Goal: Information Seeking & Learning: Learn about a topic

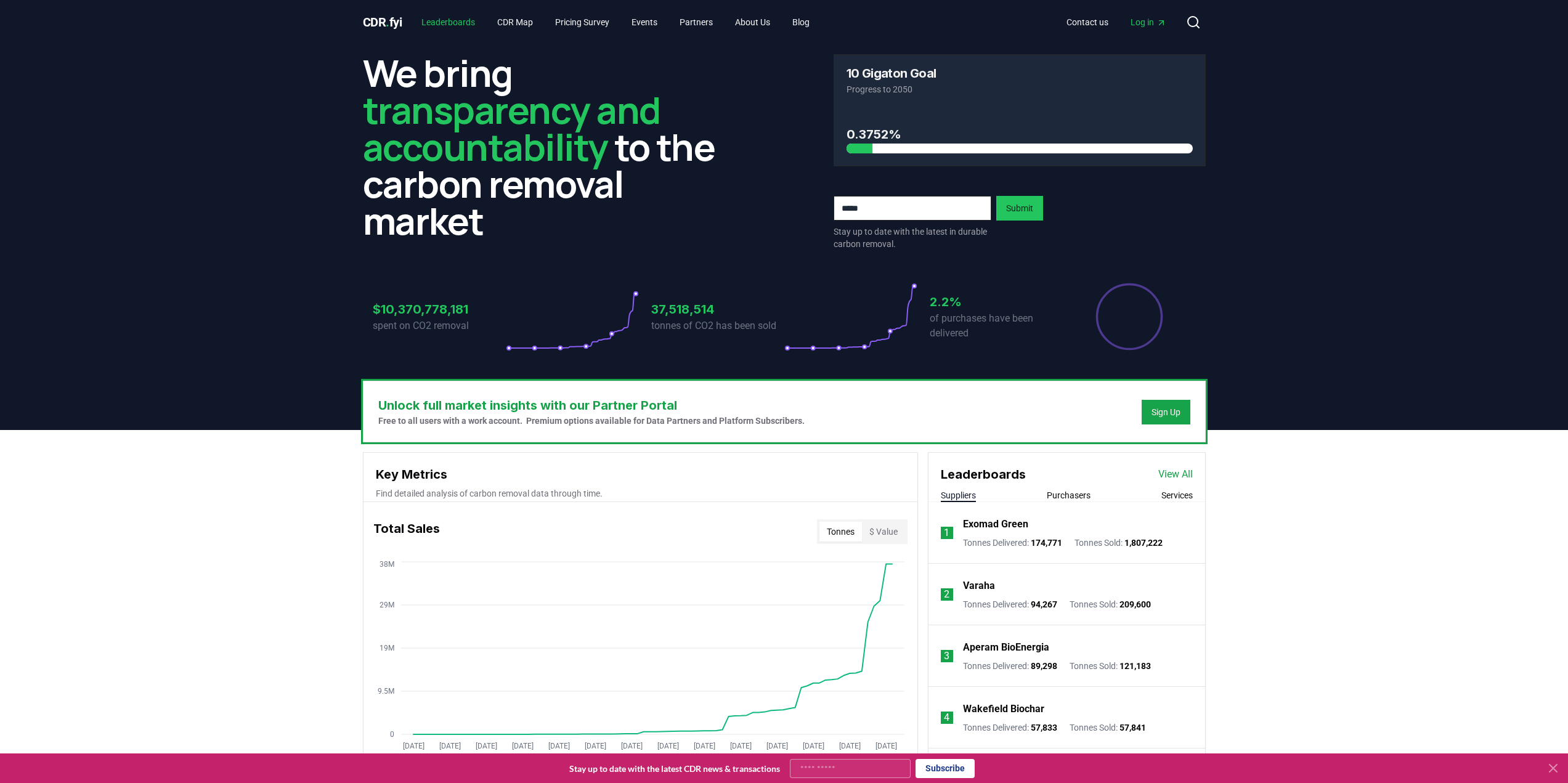
click at [457, 27] on link "Leaderboards" at bounding box center [448, 22] width 73 height 22
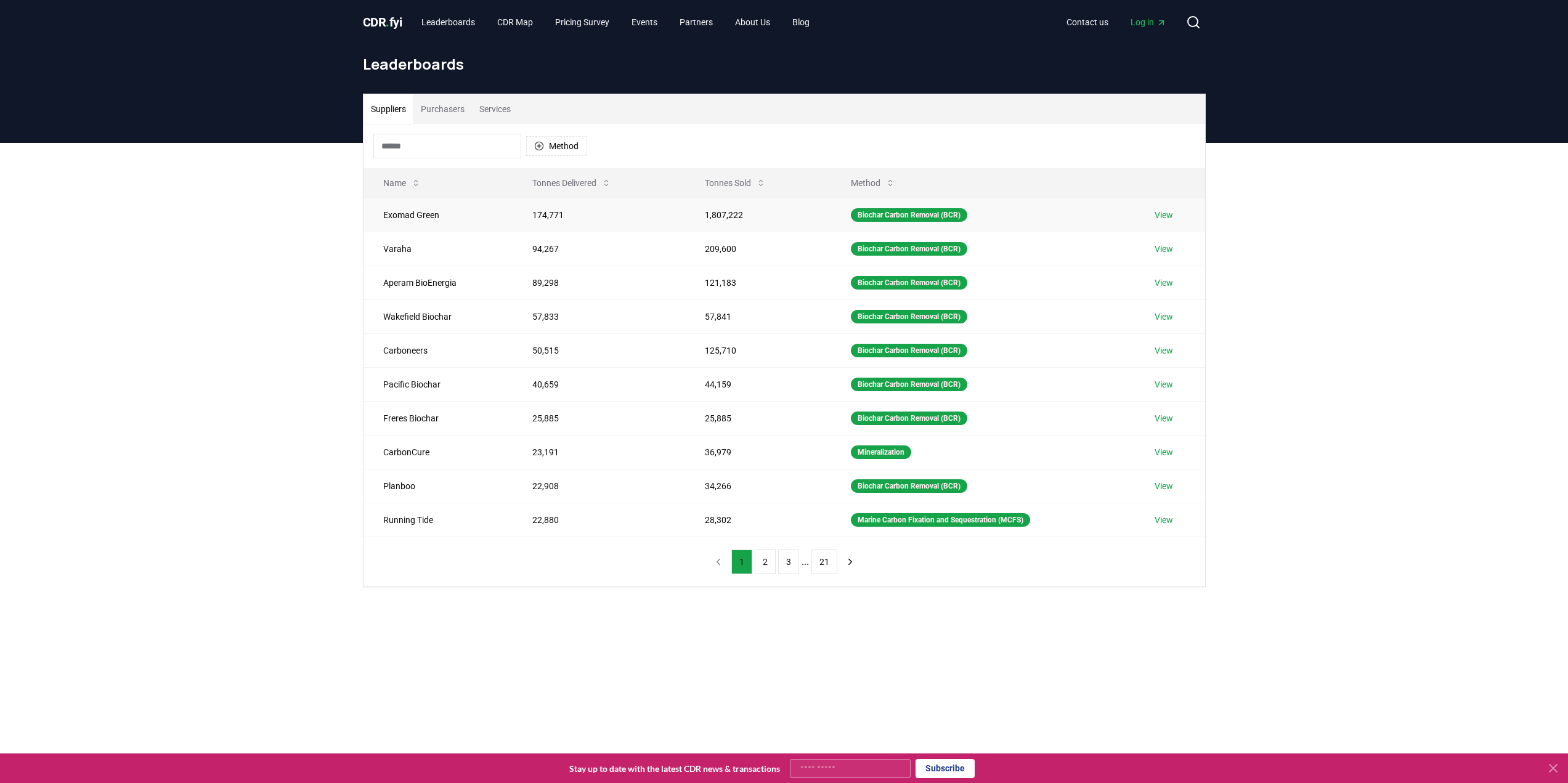
click at [821, 201] on td "1,807,222" at bounding box center [758, 214] width 146 height 34
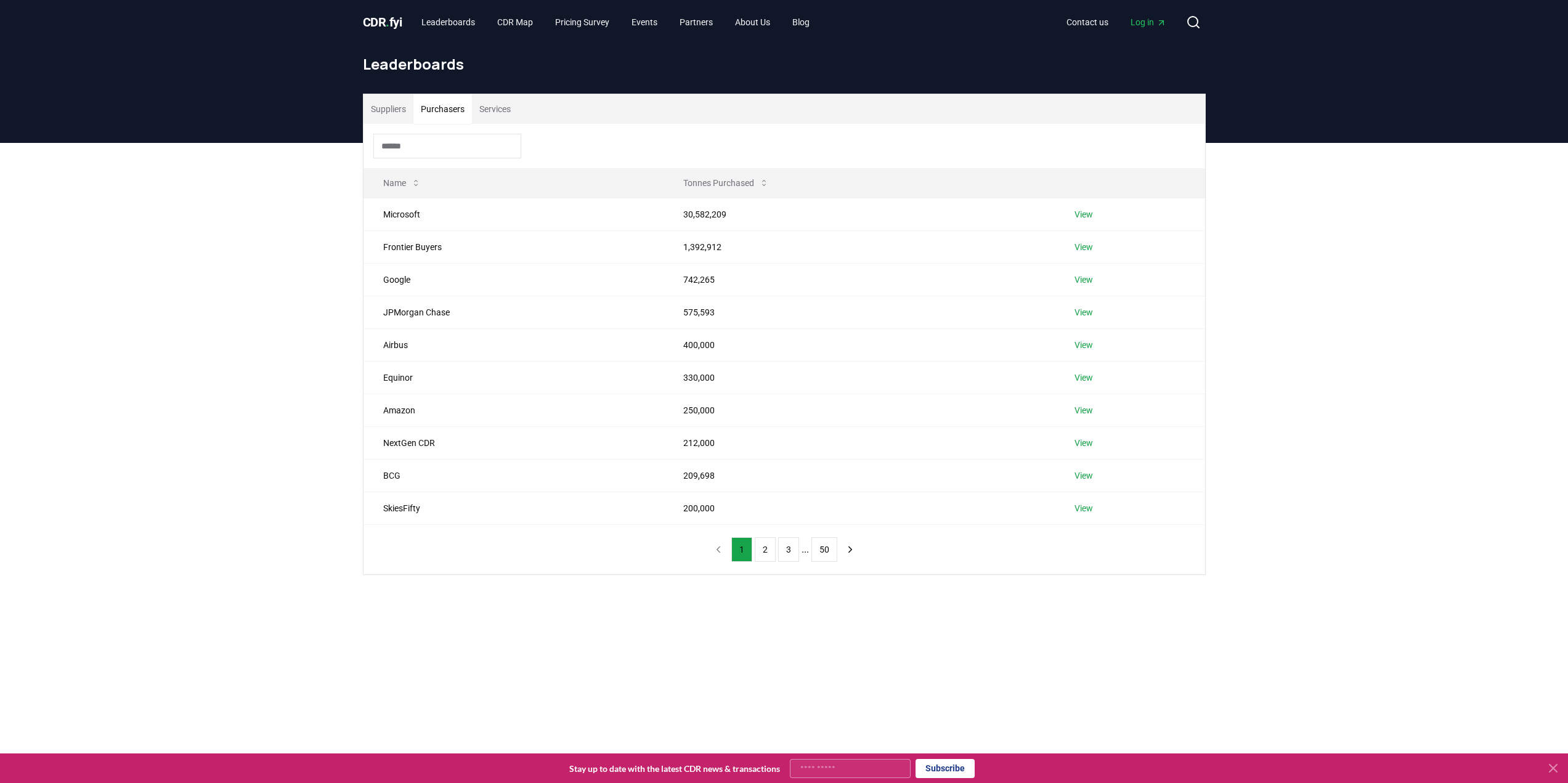
click at [450, 115] on button "Purchasers" at bounding box center [442, 109] width 58 height 29
click at [508, 110] on button "Services" at bounding box center [494, 109] width 47 height 29
click at [420, 141] on input at bounding box center [448, 145] width 148 height 25
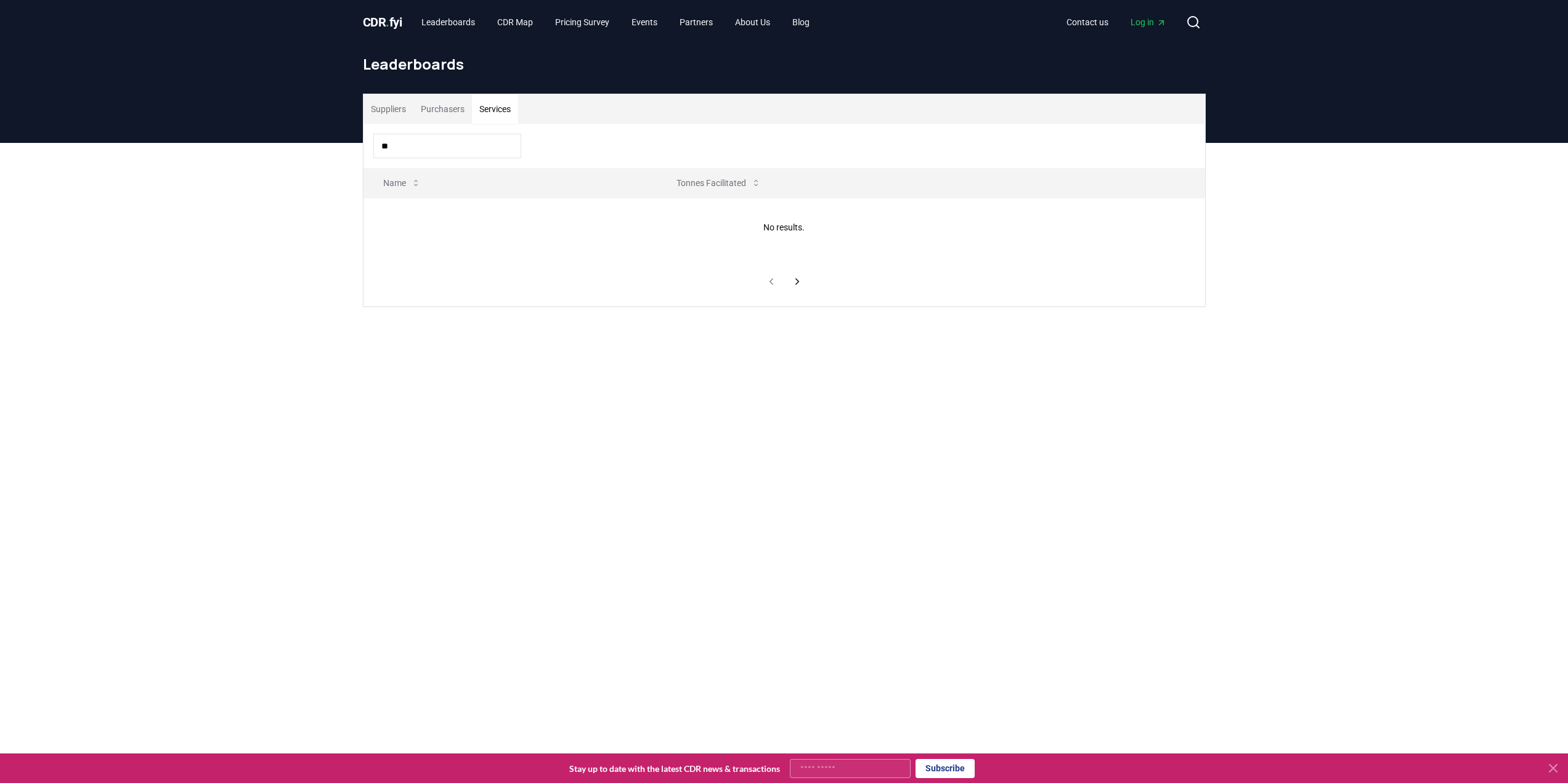
type input "*"
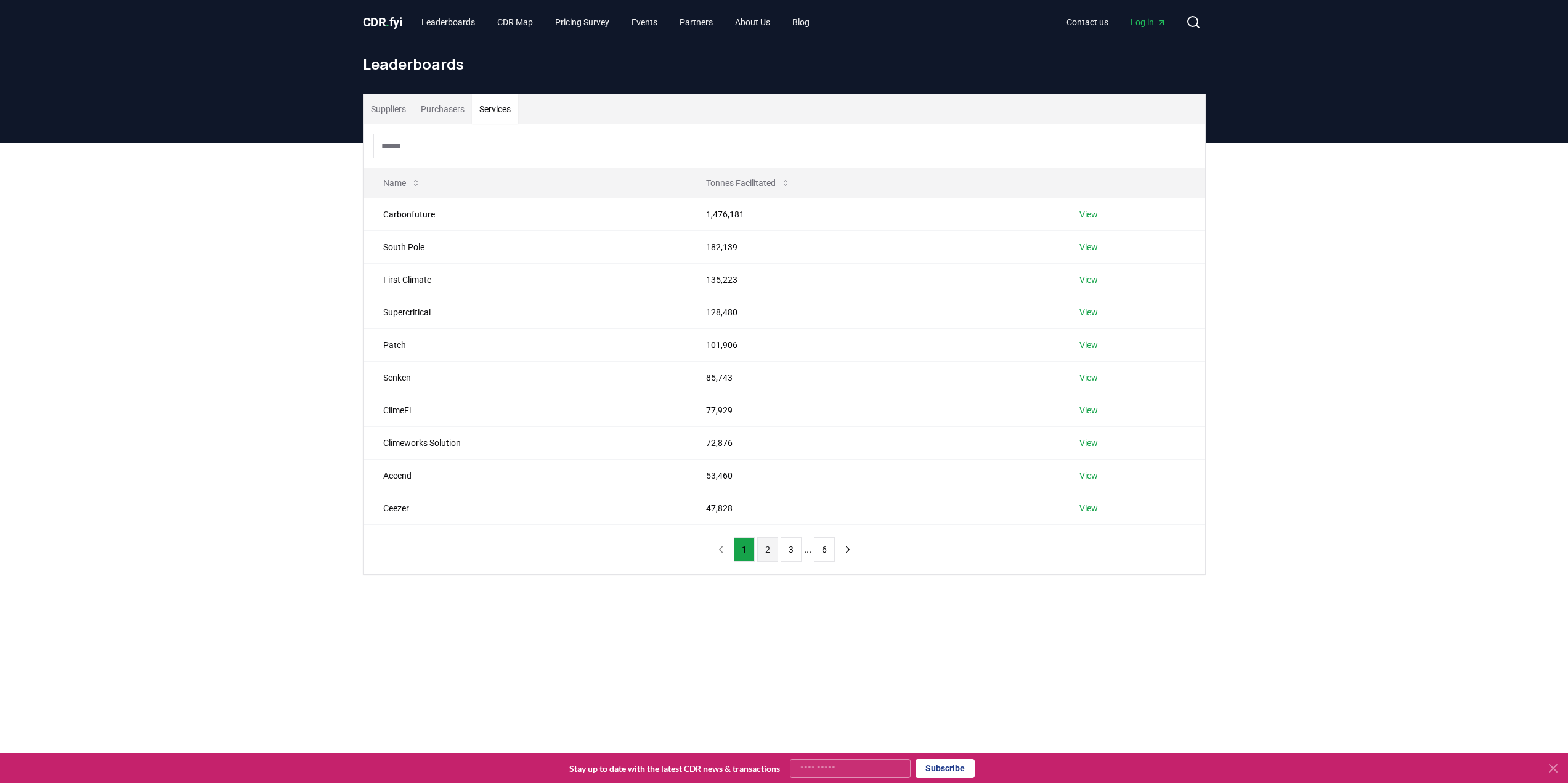
click at [767, 549] on button "2" at bounding box center [767, 549] width 21 height 25
click at [790, 549] on button "3" at bounding box center [790, 549] width 21 height 25
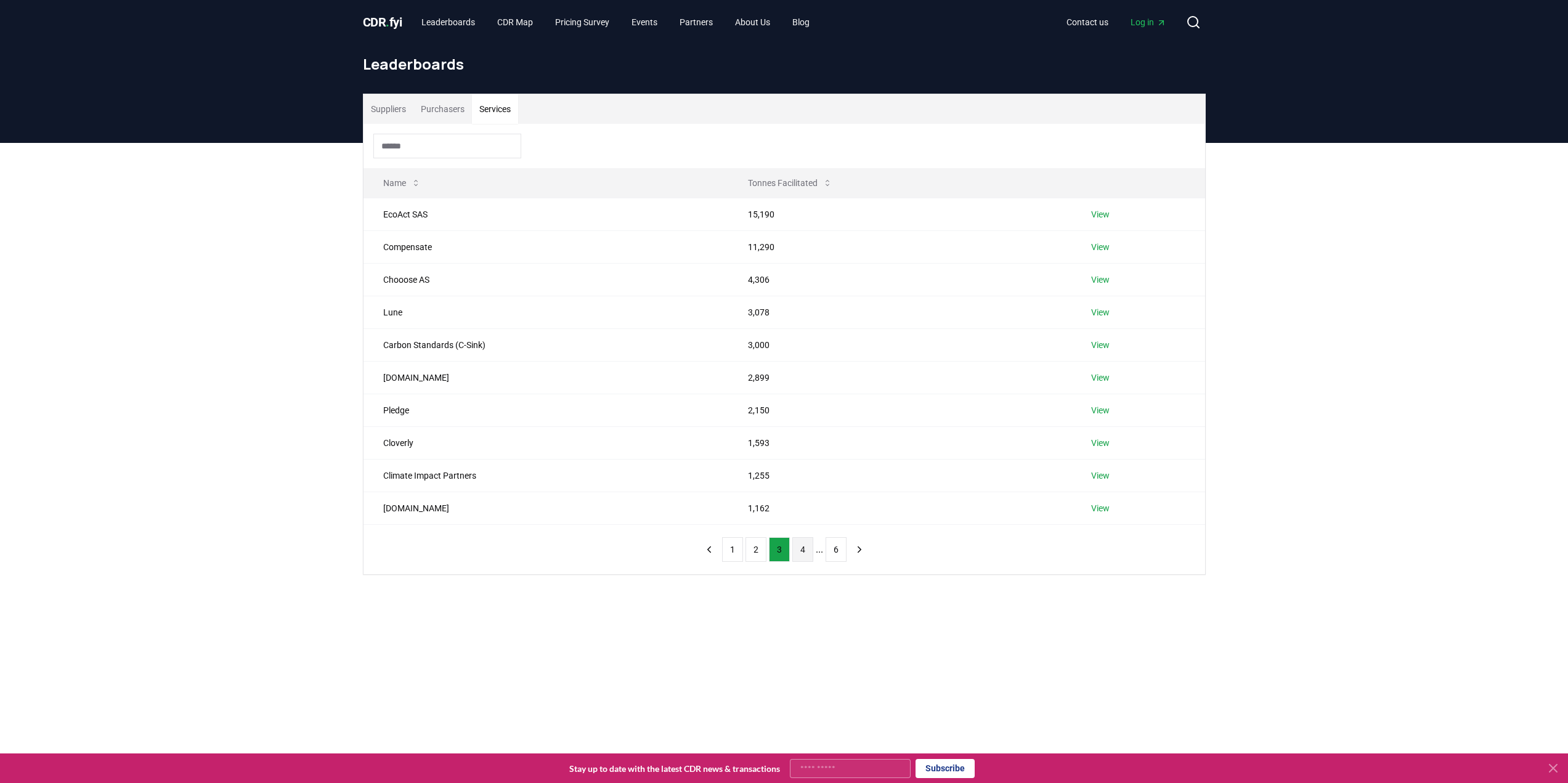
click at [804, 549] on button "4" at bounding box center [802, 549] width 21 height 25
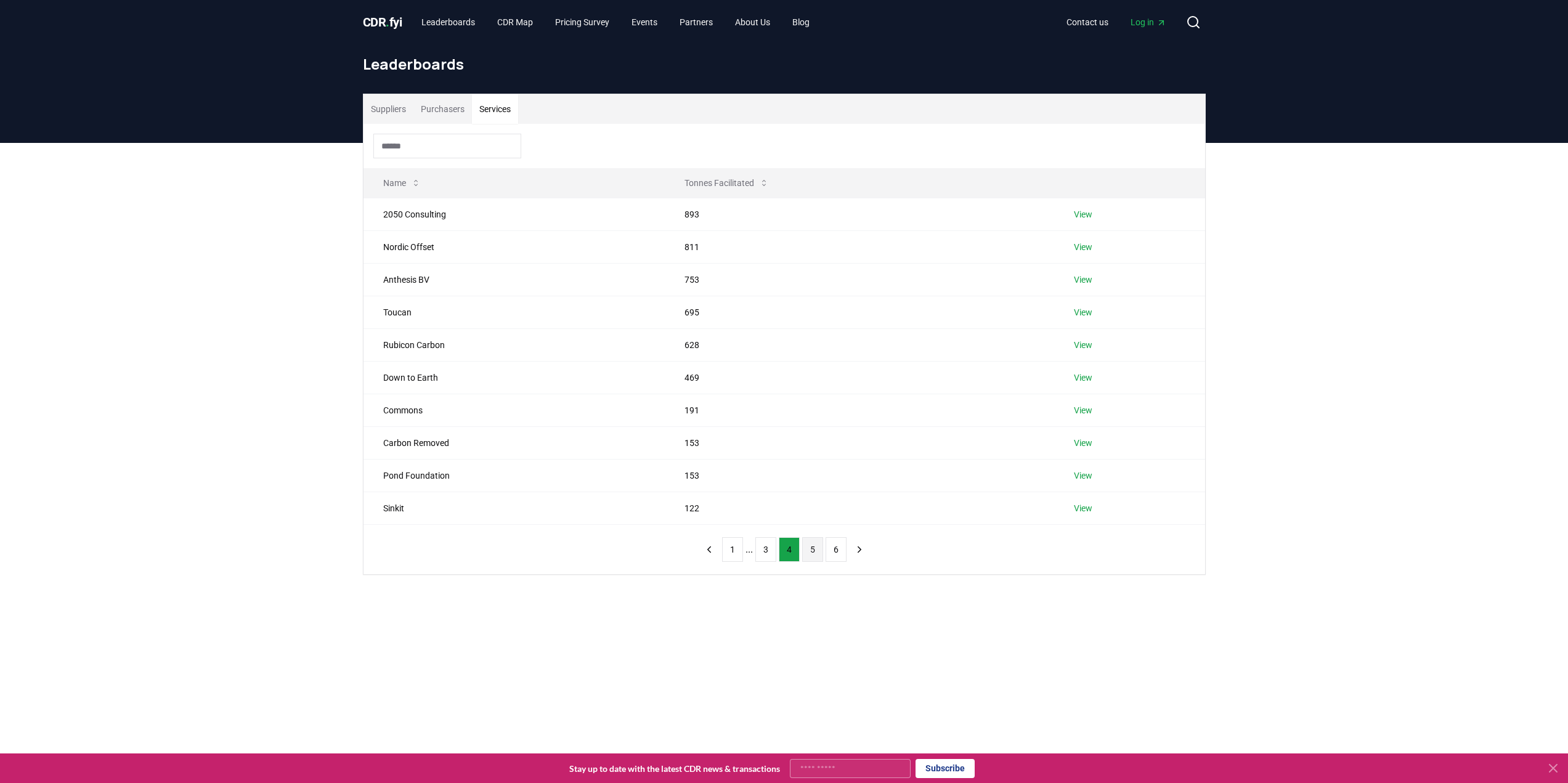
click at [814, 549] on button "5" at bounding box center [812, 549] width 21 height 25
click at [741, 547] on button "1" at bounding box center [744, 549] width 21 height 25
click at [387, 110] on button "Suppliers" at bounding box center [388, 109] width 50 height 29
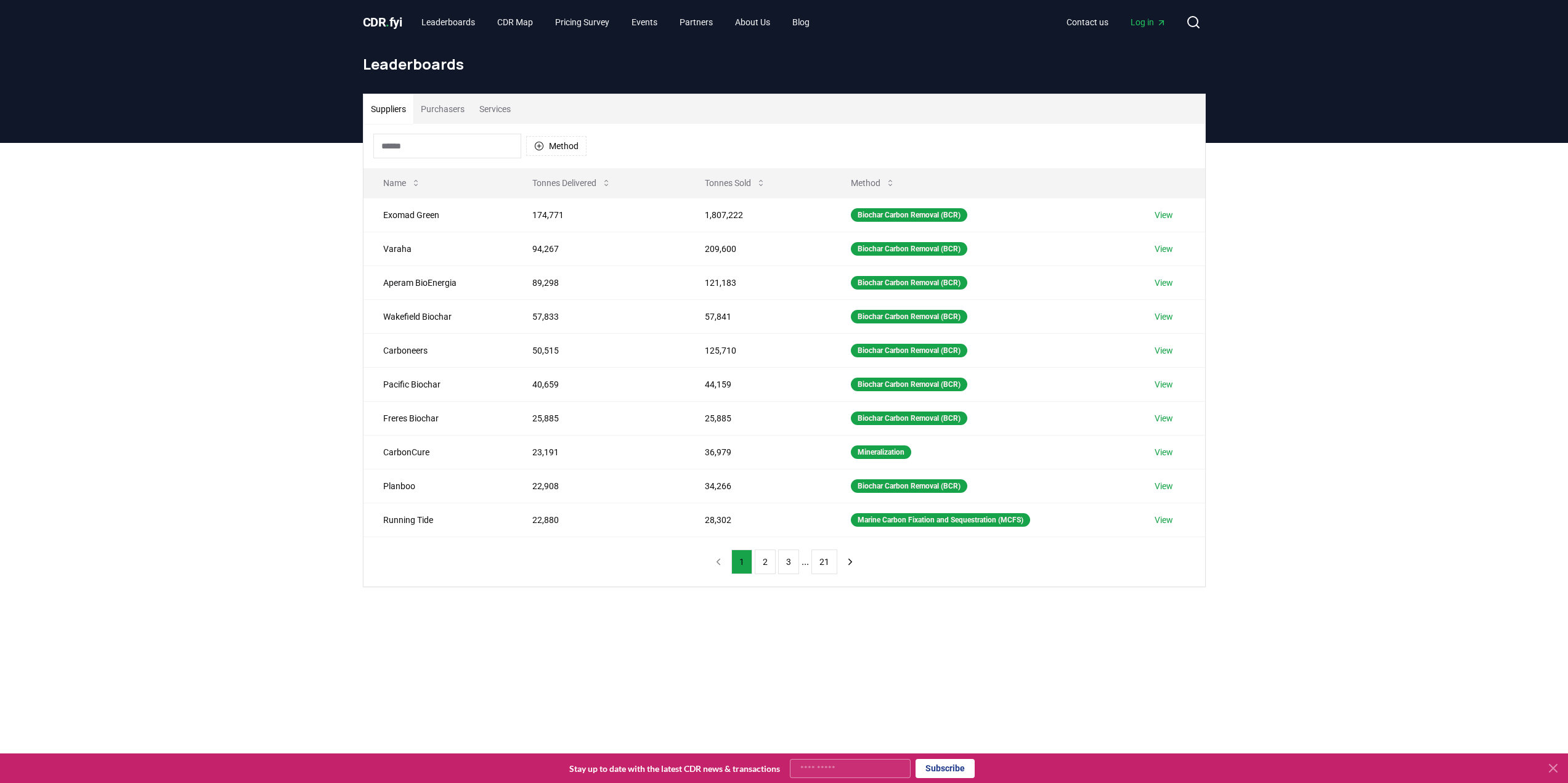
click at [438, 143] on input at bounding box center [448, 145] width 148 height 25
click at [546, 150] on button "Method" at bounding box center [556, 146] width 60 height 20
click at [539, 203] on div "Suggestions" at bounding box center [538, 205] width 10 height 10
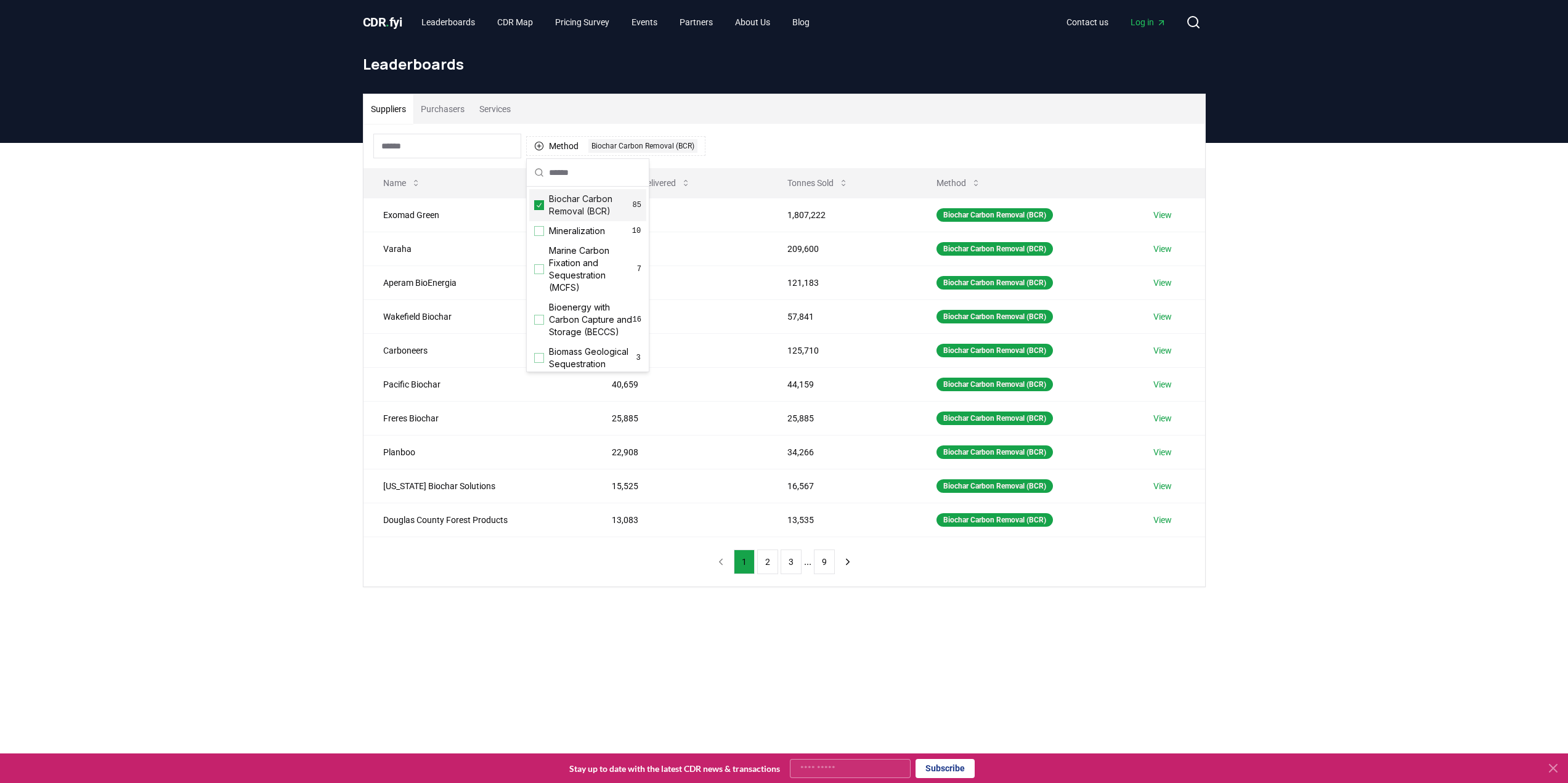
click at [760, 146] on div "Method 1 Biochar Carbon Removal (BCR)" at bounding box center [784, 145] width 842 height 45
click at [420, 150] on input at bounding box center [448, 145] width 148 height 25
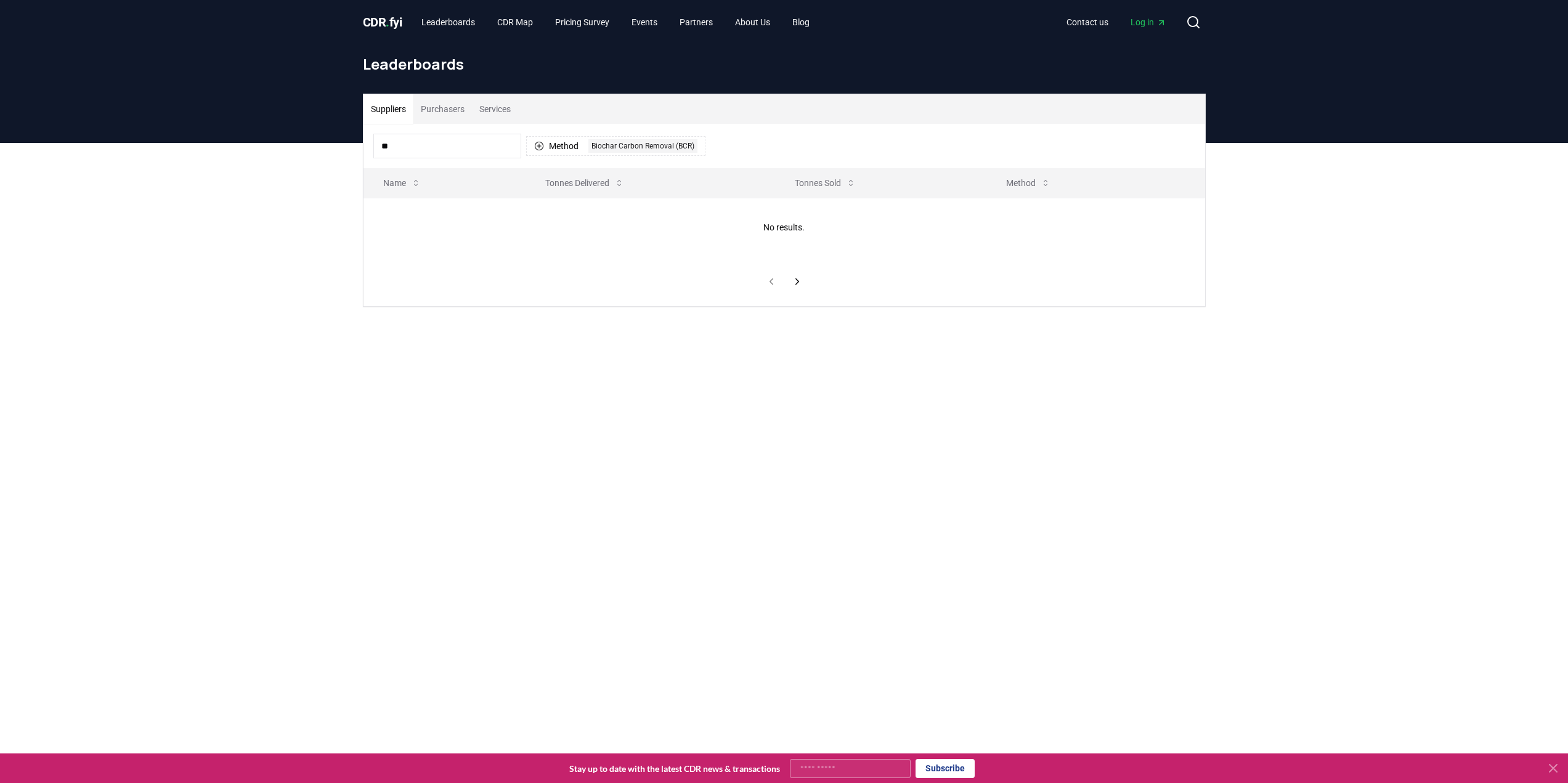
type input "*"
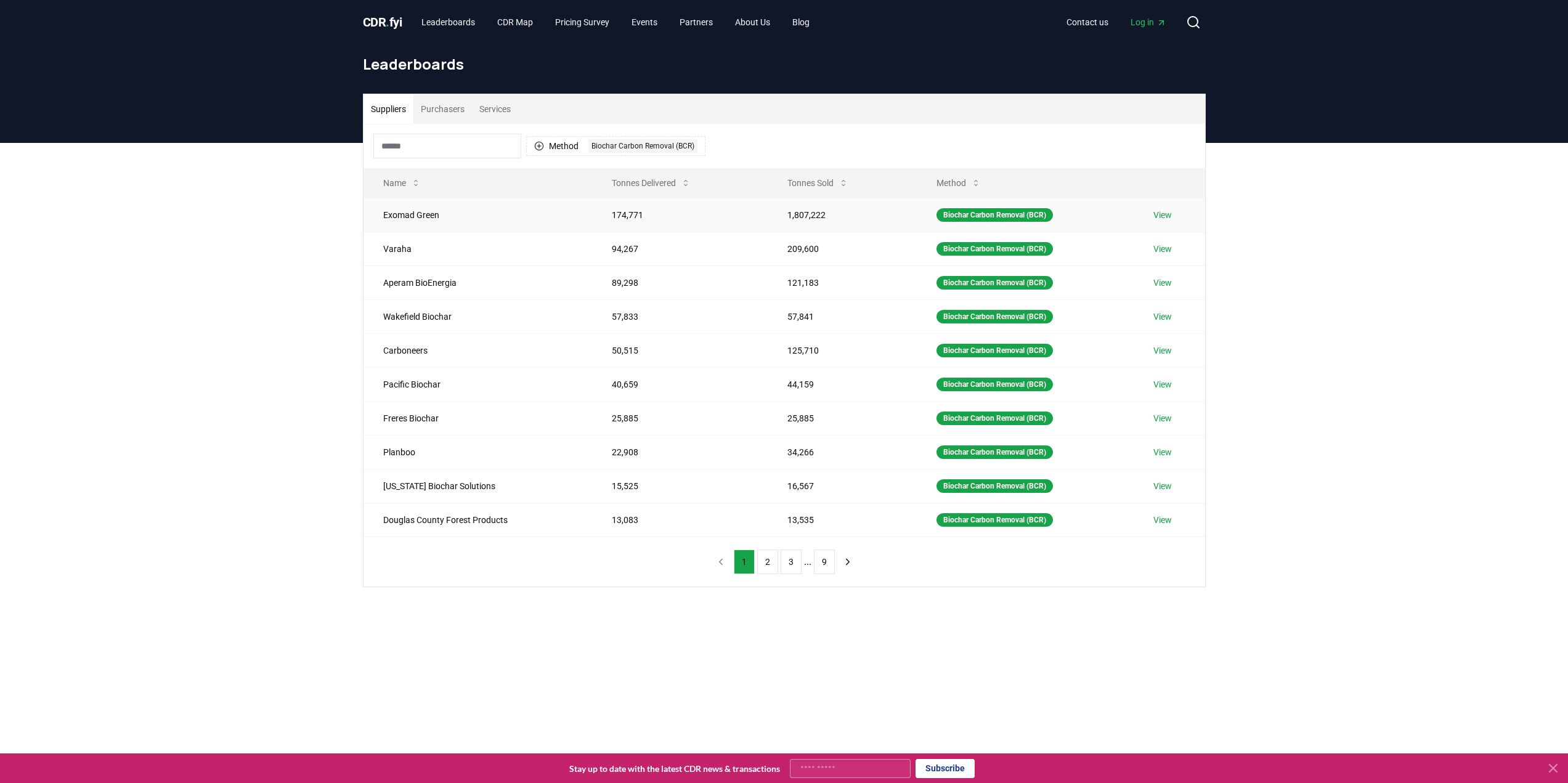
click at [1162, 213] on link "View" at bounding box center [1162, 215] width 18 height 12
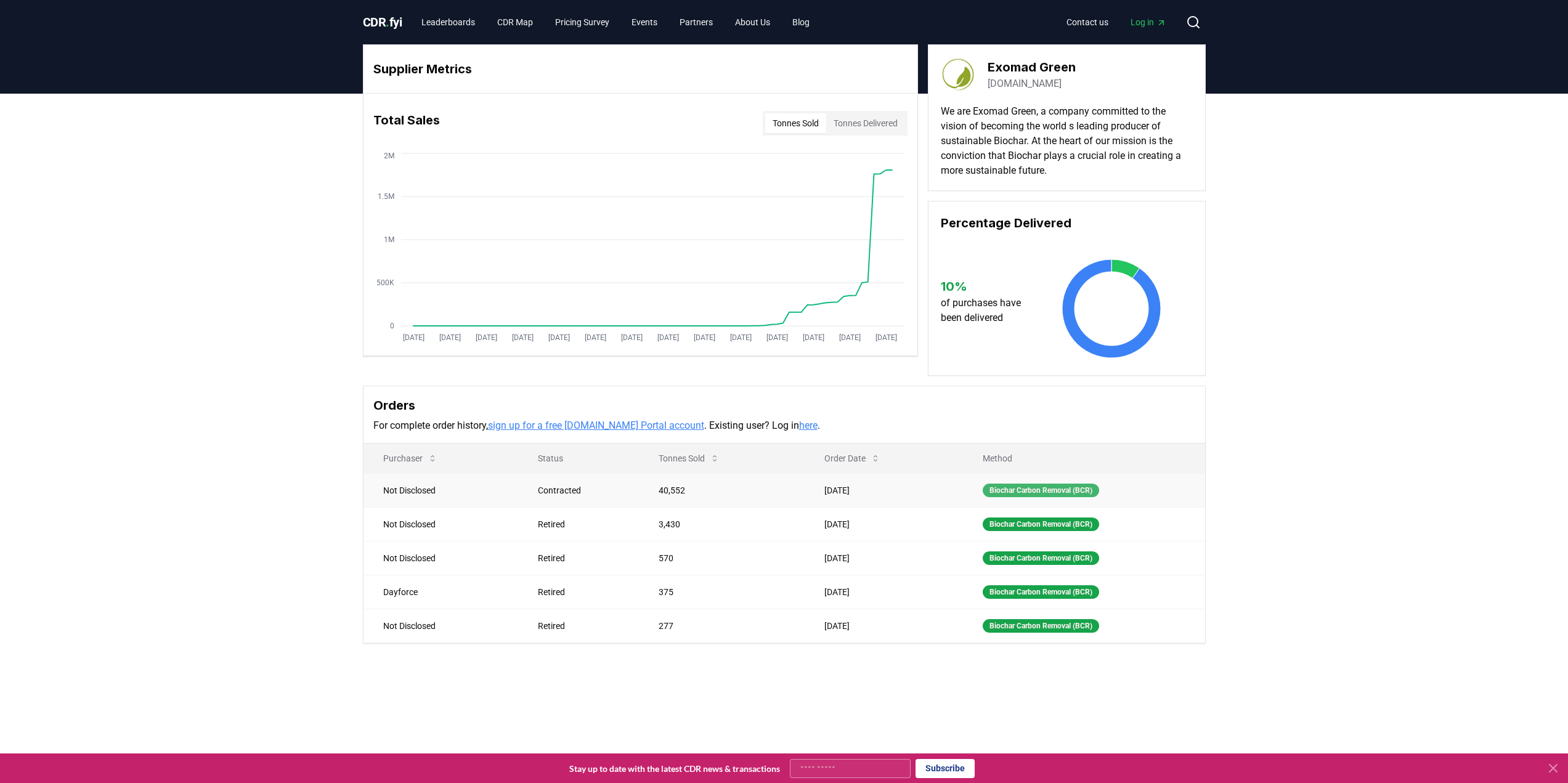
click at [1049, 488] on div "Biochar Carbon Removal (BCR)" at bounding box center [1040, 490] width 116 height 14
click at [1033, 518] on div "Biochar Carbon Removal (BCR)" at bounding box center [1040, 524] width 116 height 14
click at [512, 18] on link "CDR Map" at bounding box center [514, 22] width 56 height 22
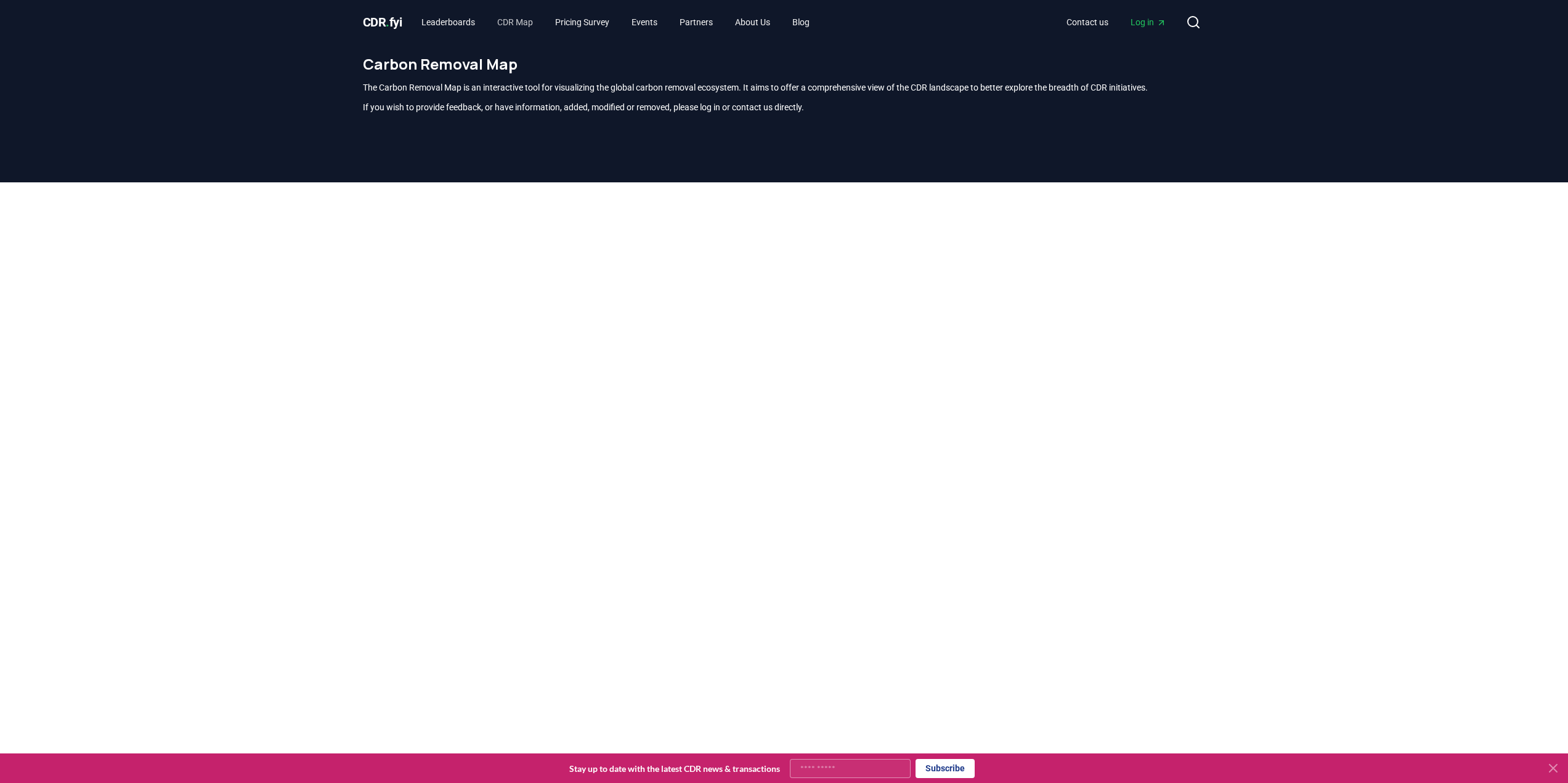
scroll to position [362, 0]
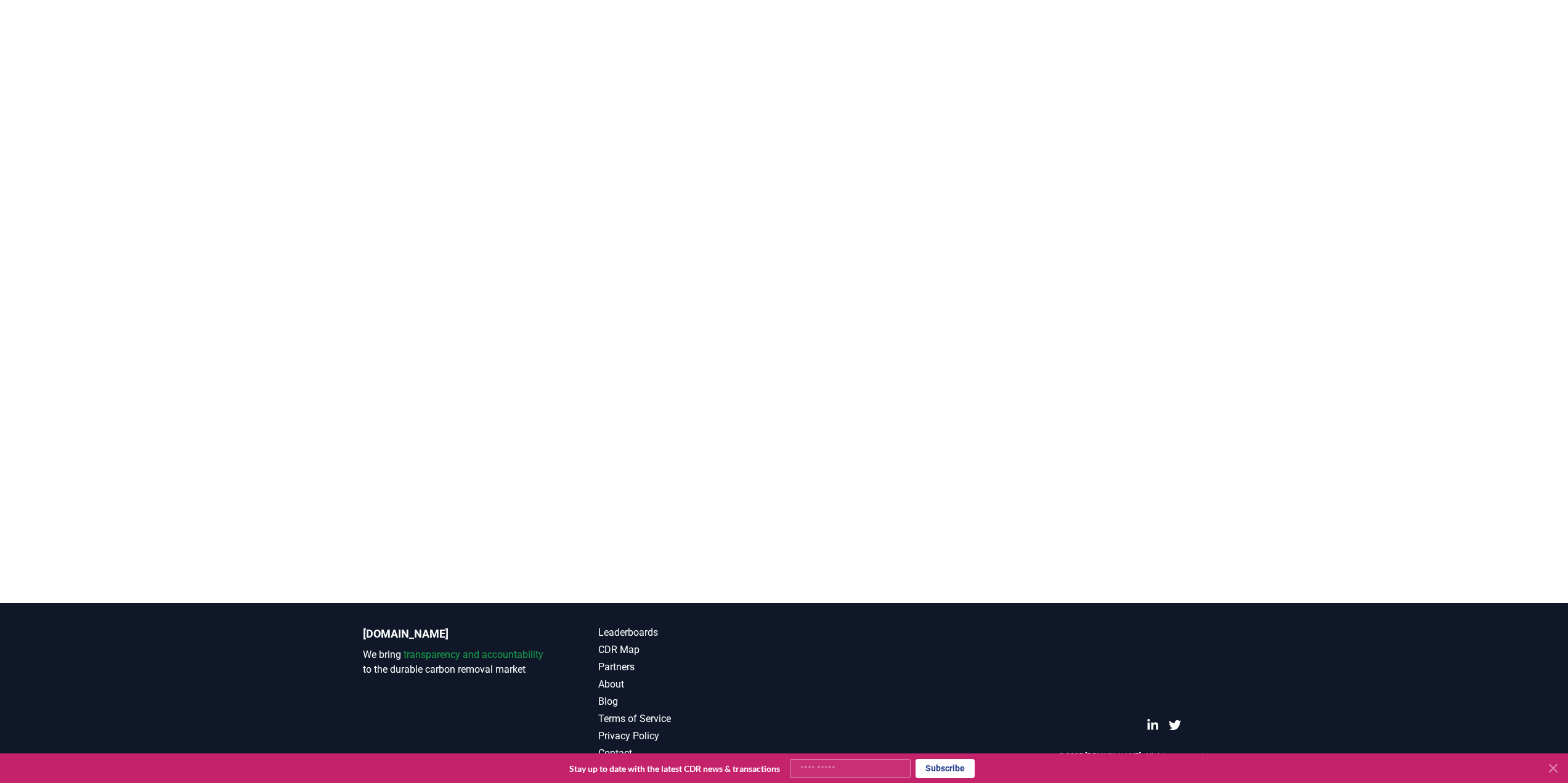
click at [279, 86] on div at bounding box center [784, 128] width 1568 height 616
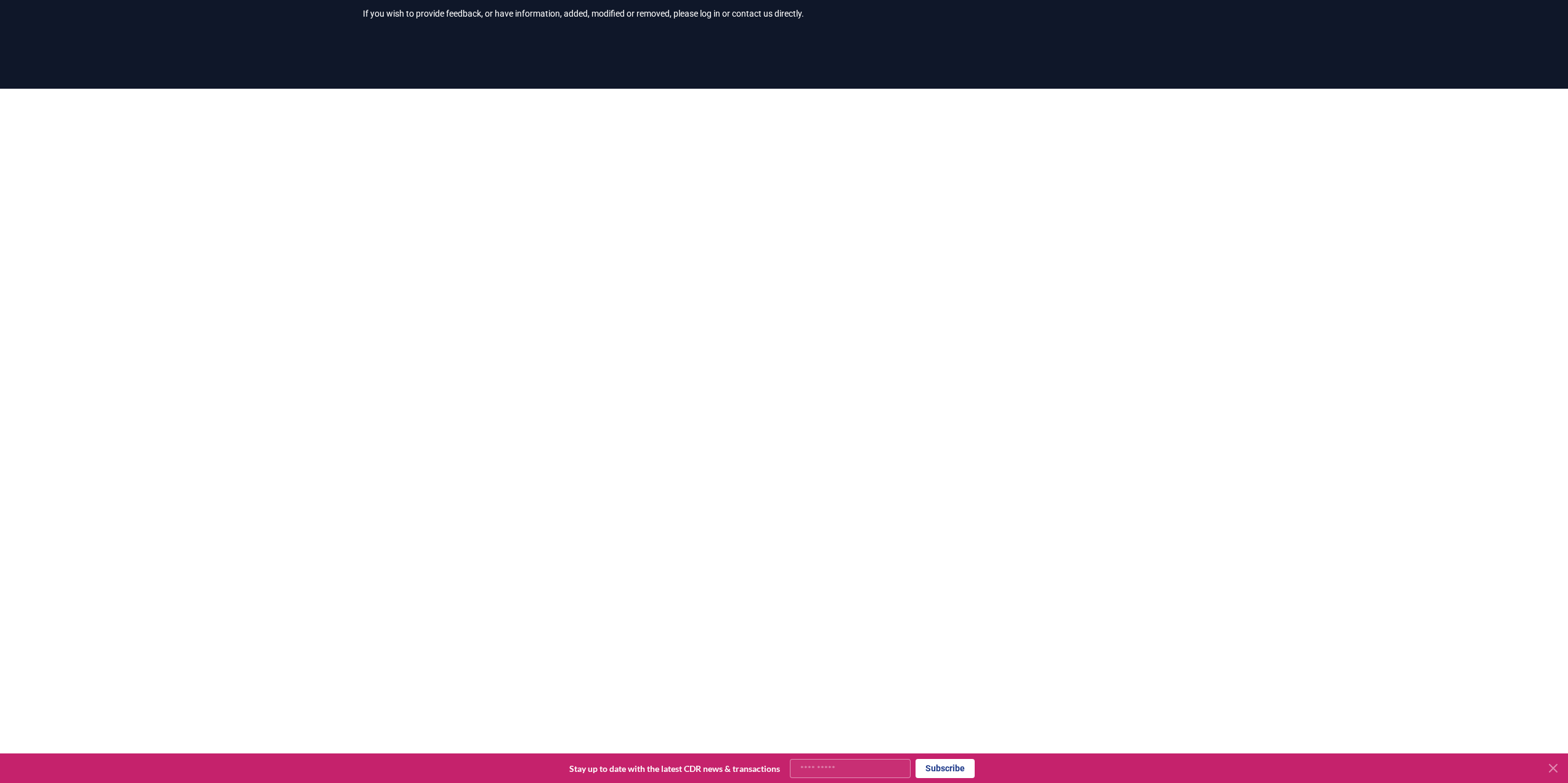
scroll to position [61, 0]
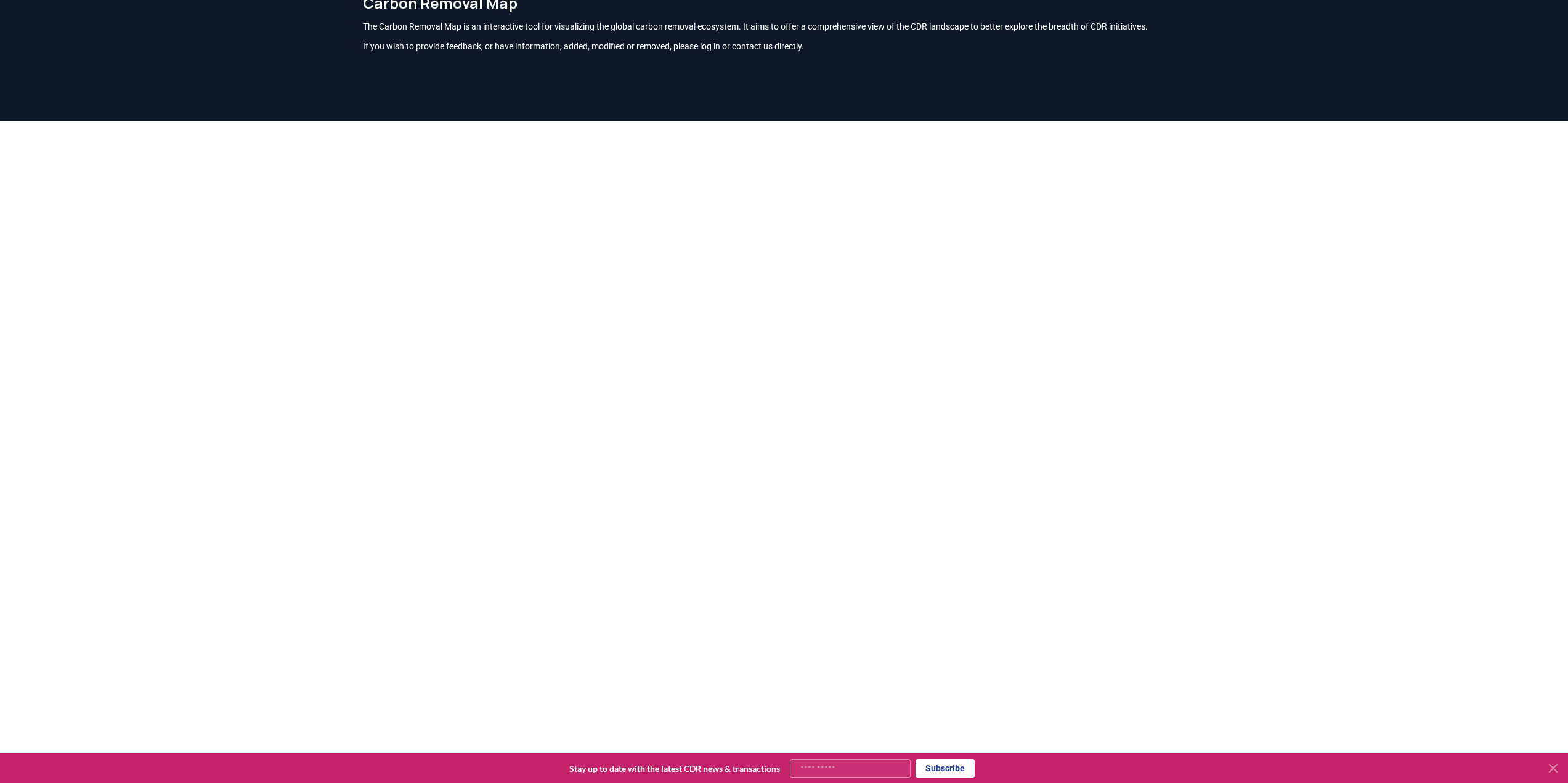
click at [273, 91] on header "Carbon Removal Map The Carbon Removal Map is an interactive tool for visualizin…" at bounding box center [784, 52] width 1568 height 138
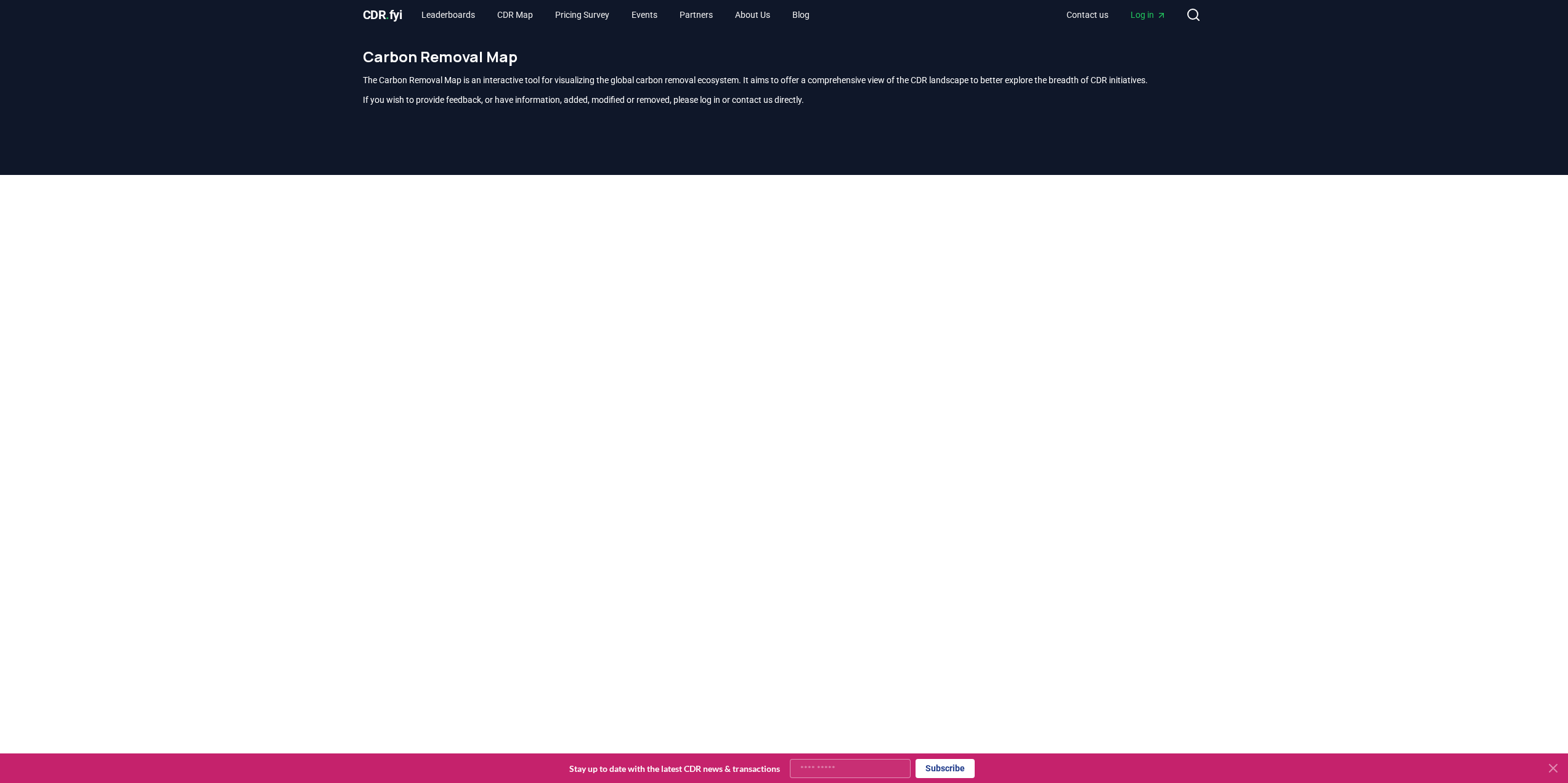
scroll to position [0, 0]
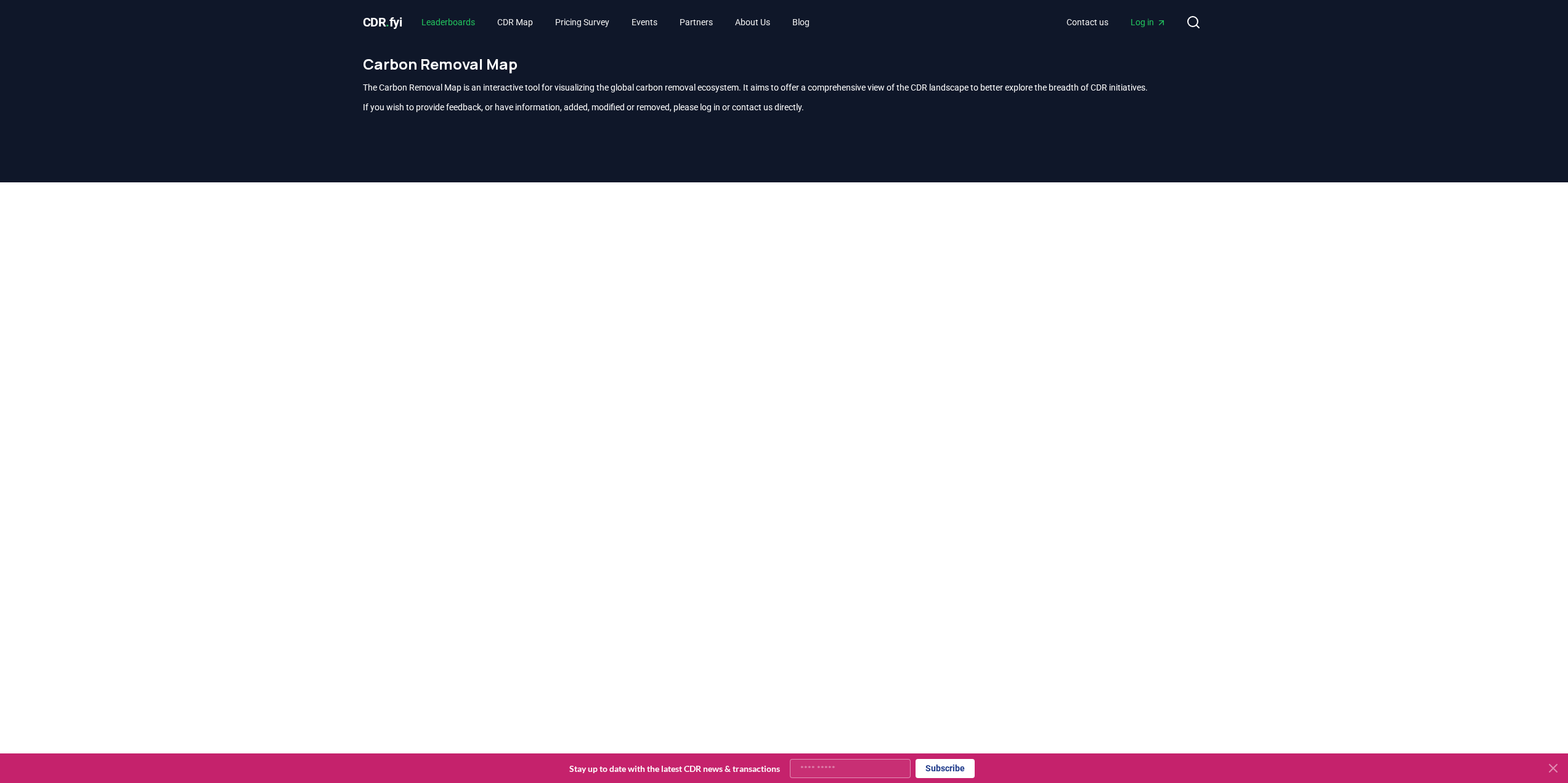
click at [447, 17] on link "Leaderboards" at bounding box center [448, 22] width 73 height 22
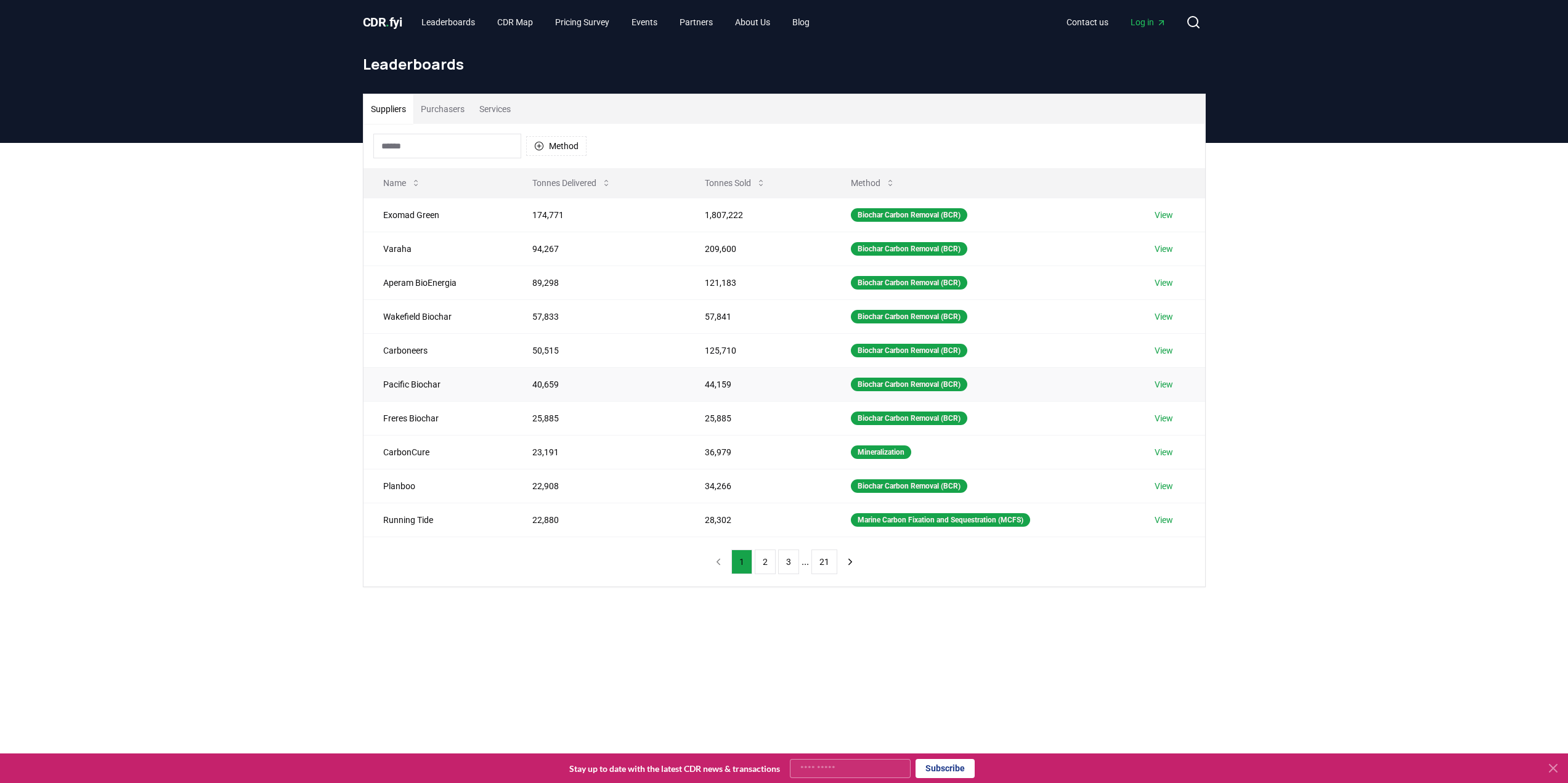
click at [1168, 385] on link "View" at bounding box center [1163, 384] width 18 height 12
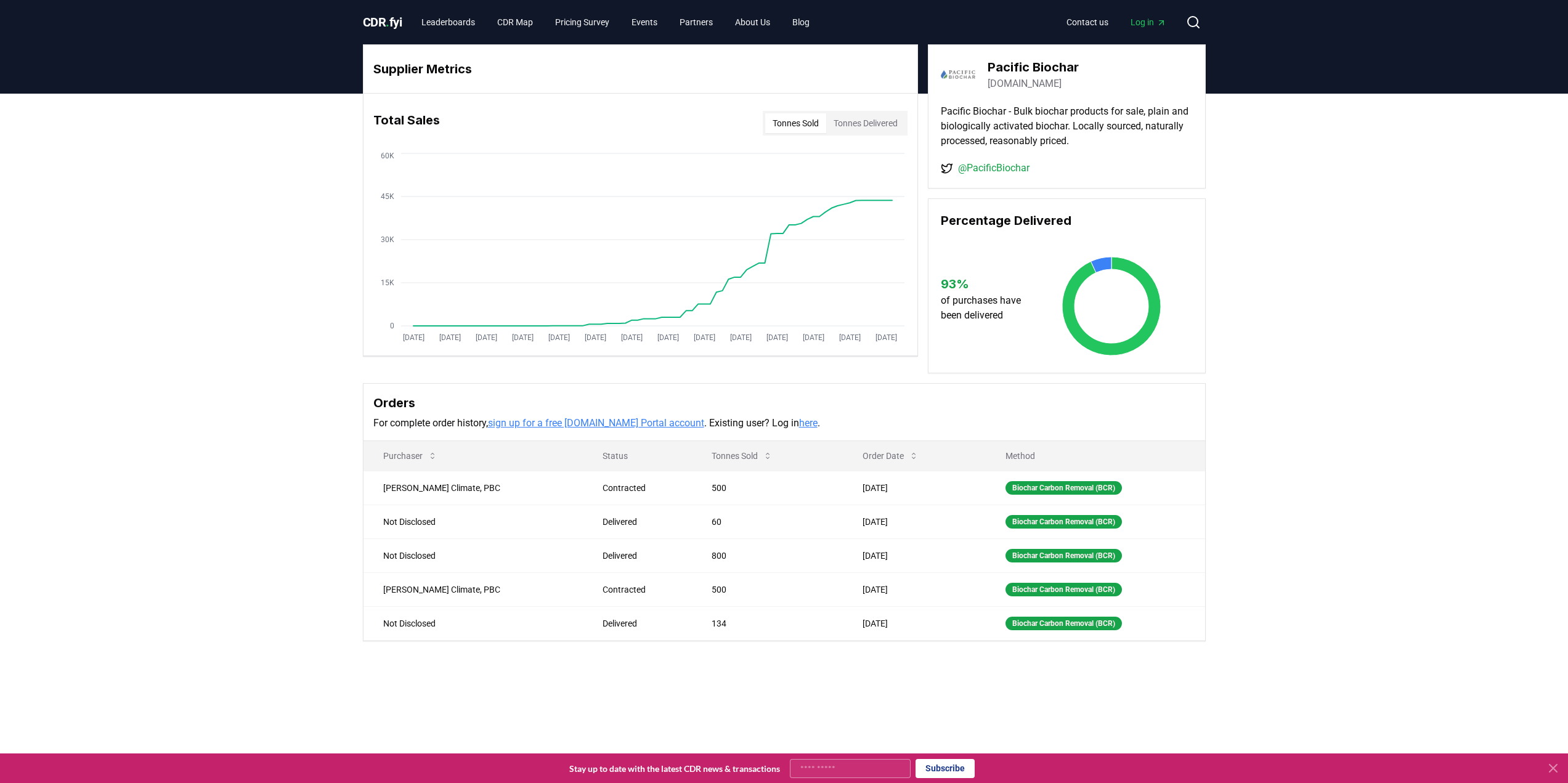
click at [309, 619] on div "Supplier Metrics Total Sales Tonnes Sold Tonnes Delivered [DATE] [DATE] [DATE] …" at bounding box center [784, 391] width 1568 height 597
click at [877, 121] on button "Tonnes Delivered" at bounding box center [865, 123] width 79 height 20
click at [583, 26] on link "Pricing Survey" at bounding box center [582, 22] width 74 height 22
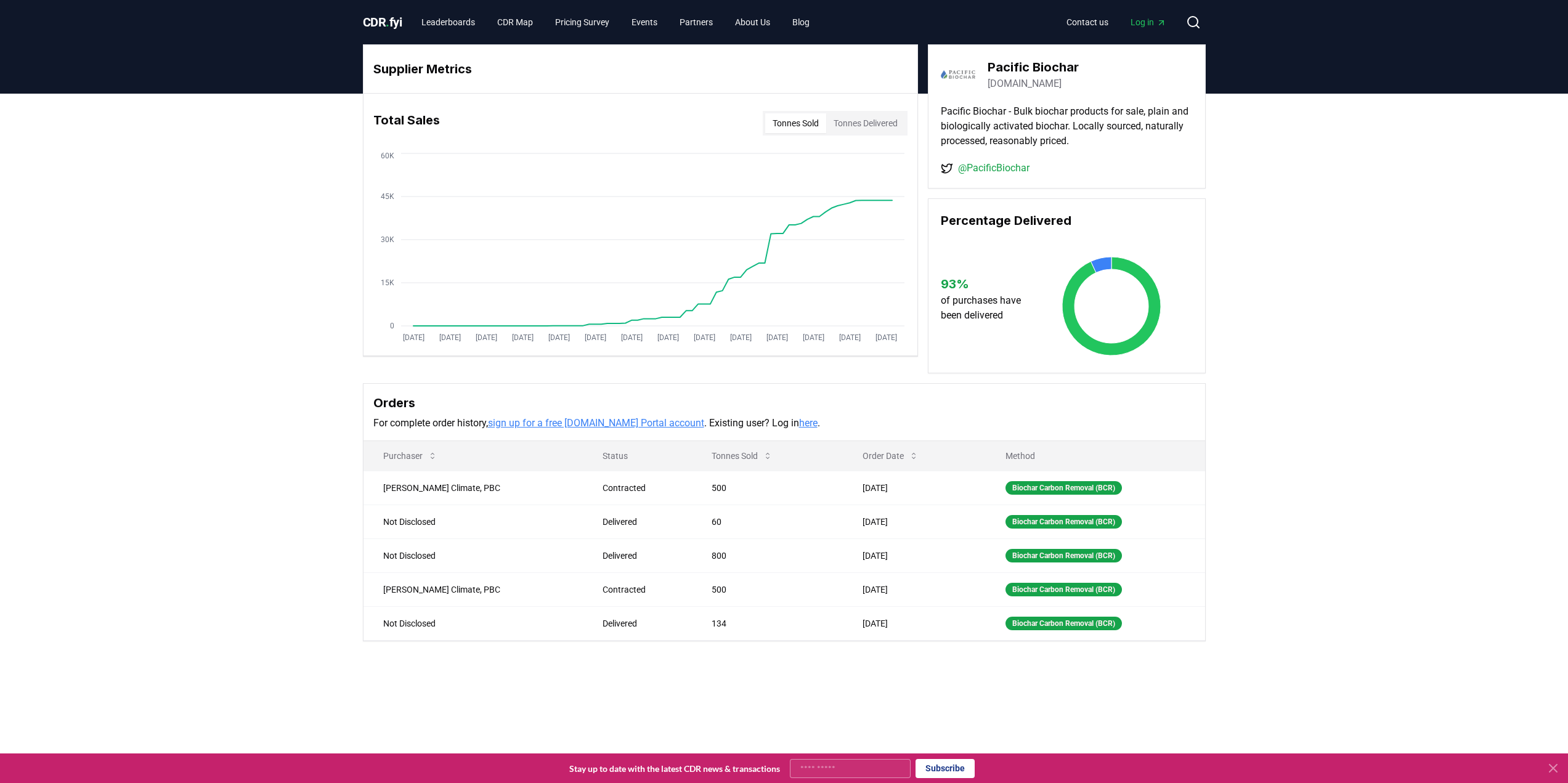
click at [863, 655] on div "Supplier Metrics Total Sales Tonnes Sold Tonnes Delivered Jan 2019 Jul 2019 Jan…" at bounding box center [784, 391] width 1568 height 597
click at [842, 128] on button "Tonnes Delivered" at bounding box center [865, 123] width 79 height 20
click at [1005, 591] on div "Biochar Carbon Removal (BCR)" at bounding box center [1063, 589] width 116 height 14
click at [1070, 590] on div "Biochar Carbon Removal (BCR)" at bounding box center [1063, 589] width 116 height 14
click at [908, 596] on td "Jan 14, 2025" at bounding box center [914, 588] width 143 height 34
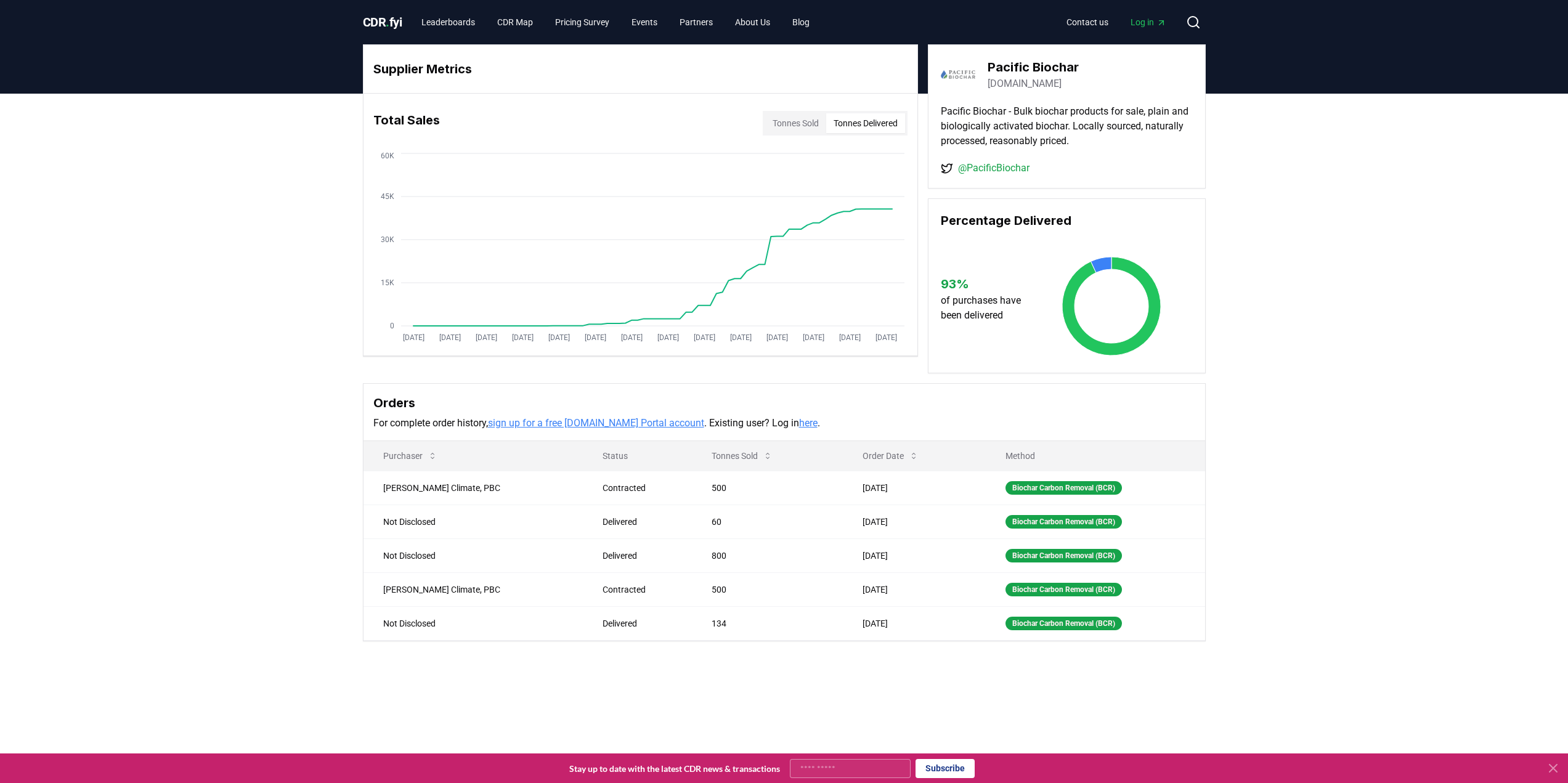
click at [875, 436] on div "Orders For complete order history, sign up for a free CDR.fyi Portal account . …" at bounding box center [784, 412] width 842 height 58
click at [787, 124] on button "Tonnes Sold" at bounding box center [795, 123] width 61 height 20
click at [835, 121] on button "Tonnes Delivered" at bounding box center [865, 123] width 79 height 20
click at [779, 119] on button "Tonnes Sold" at bounding box center [795, 123] width 61 height 20
click at [251, 165] on div "Supplier Metrics Total Sales Tonnes Sold Tonnes Delivered Jan 2019 Jul 2019 Jan…" at bounding box center [784, 391] width 1568 height 597
